Goal: Obtain resource: Obtain resource

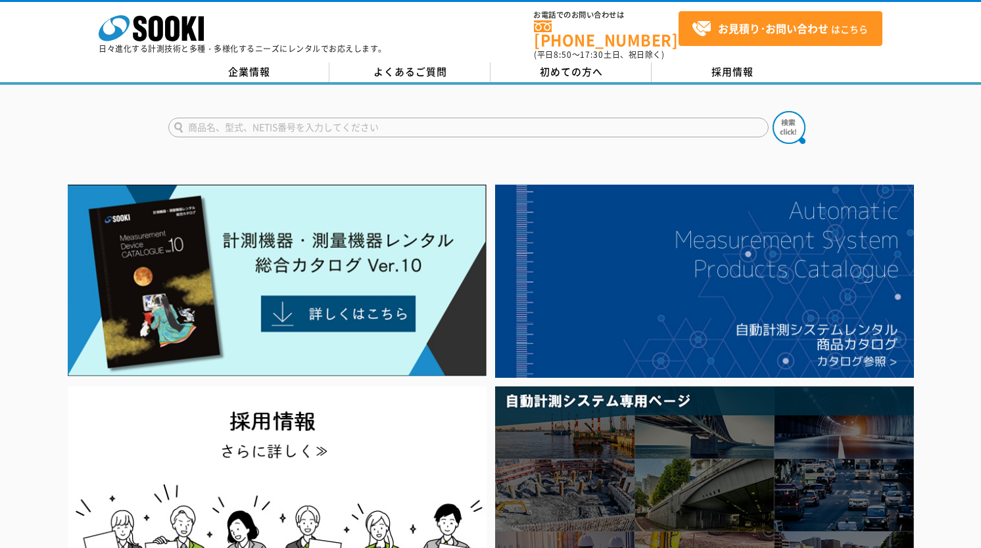
click at [340, 118] on input "text" at bounding box center [468, 128] width 600 height 20
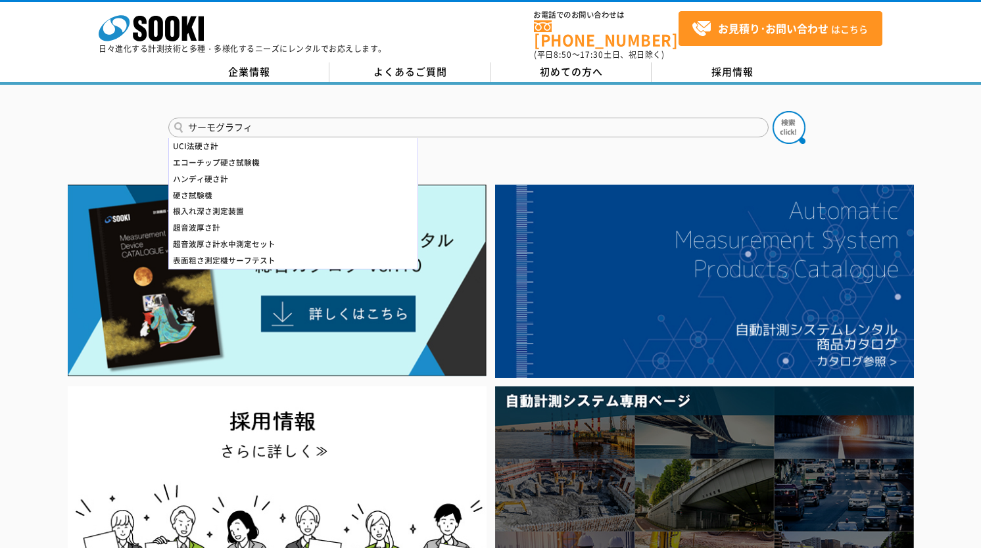
click at [282, 118] on input "サーモグラフィ" at bounding box center [468, 128] width 600 height 20
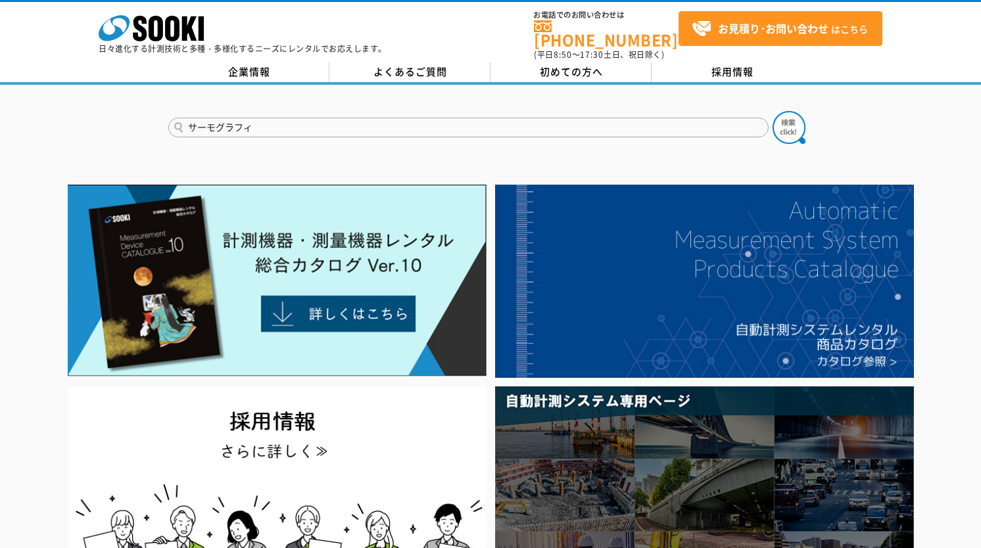
type input "サーモグラフィ"
click at [773, 111] on button at bounding box center [789, 127] width 33 height 33
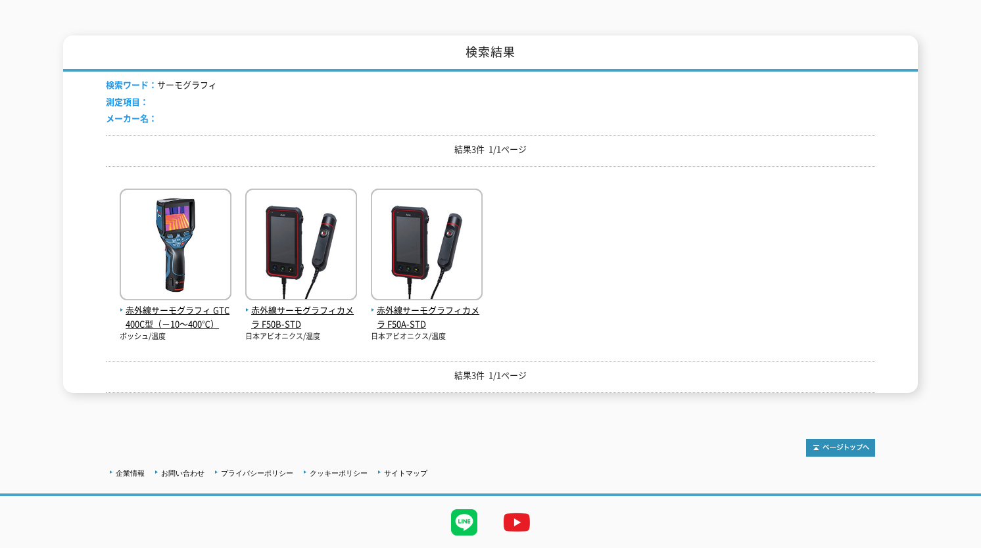
scroll to position [202, 0]
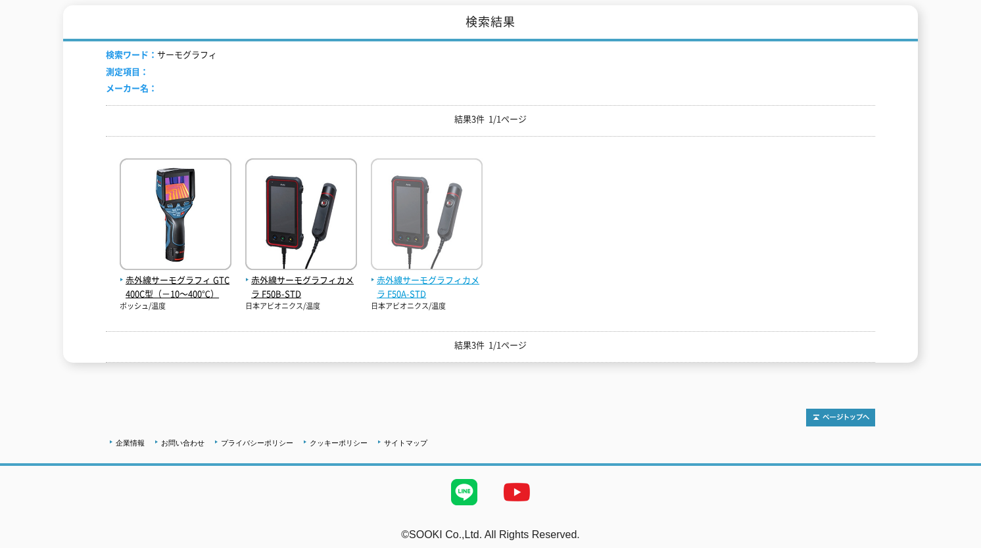
click at [433, 198] on img at bounding box center [427, 215] width 112 height 115
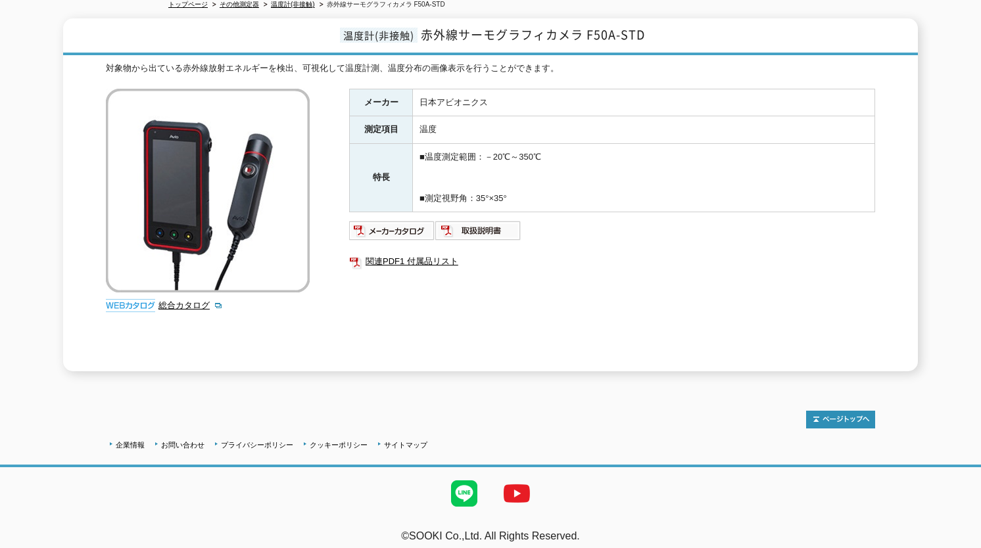
scroll to position [158, 0]
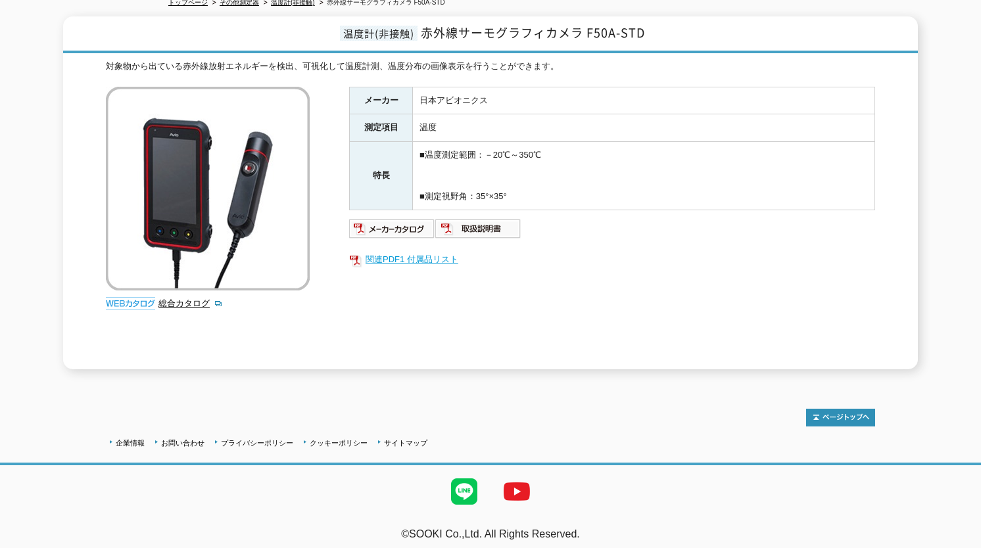
click at [394, 254] on link "関連PDF1 付属品リスト" at bounding box center [612, 259] width 526 height 17
